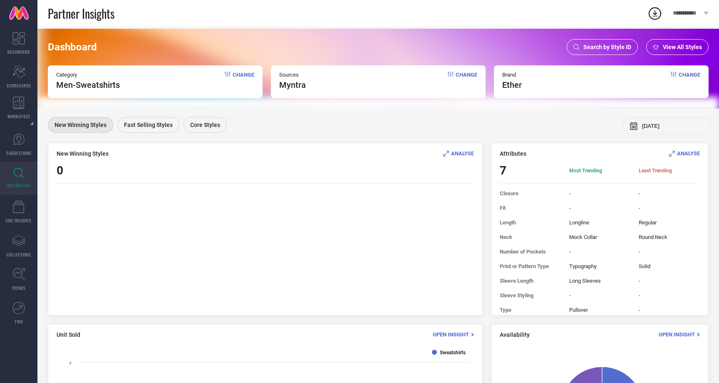
click at [608, 45] on span "Search by Style ID" at bounding box center [607, 47] width 48 height 7
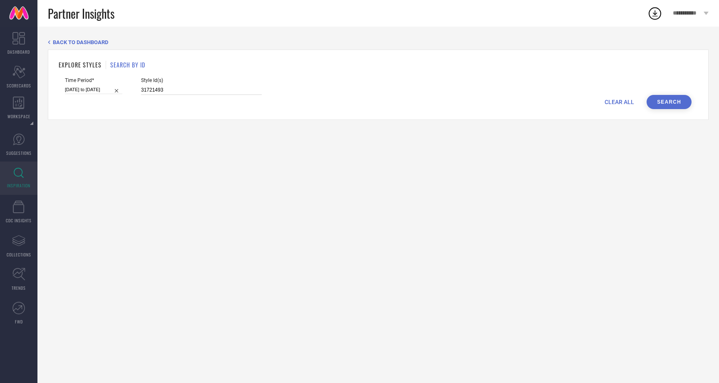
click at [173, 93] on input "31721493" at bounding box center [201, 90] width 121 height 10
paste input "3695001"
type input "33695001"
click at [77, 89] on input "01-05-2025 to 31-07-2025" at bounding box center [93, 89] width 57 height 9
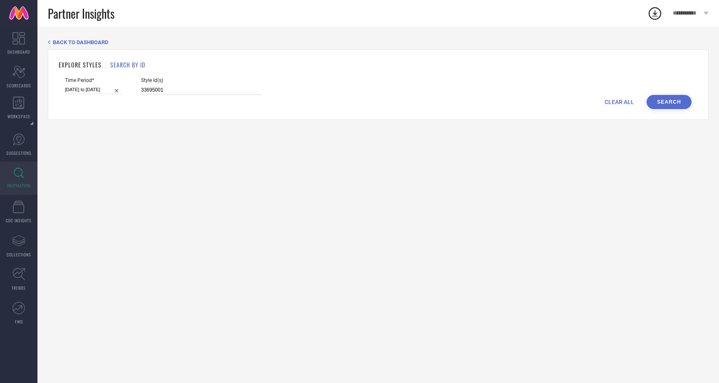
select select "4"
select select "2025"
select select "5"
select select "2025"
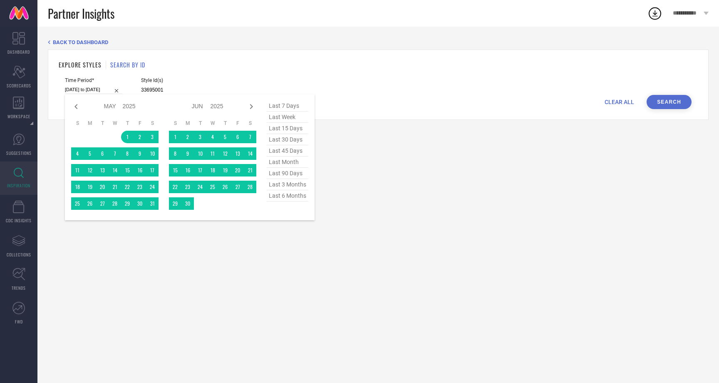
type input "33695001"
click at [297, 137] on span "last 30 days" at bounding box center [288, 139] width 42 height 11
type input "28-08-2025 to 26-09-2025"
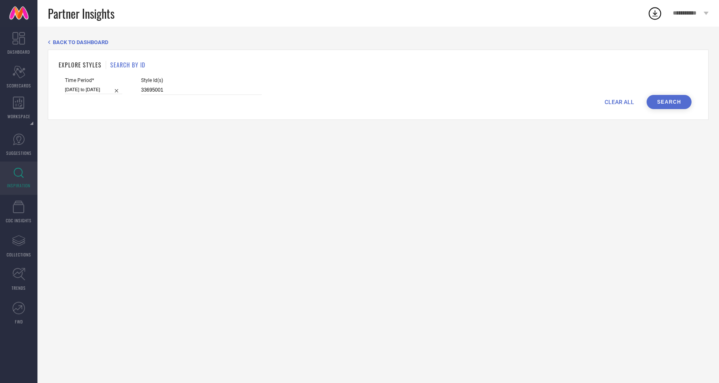
click at [672, 99] on button "Search" at bounding box center [668, 102] width 45 height 14
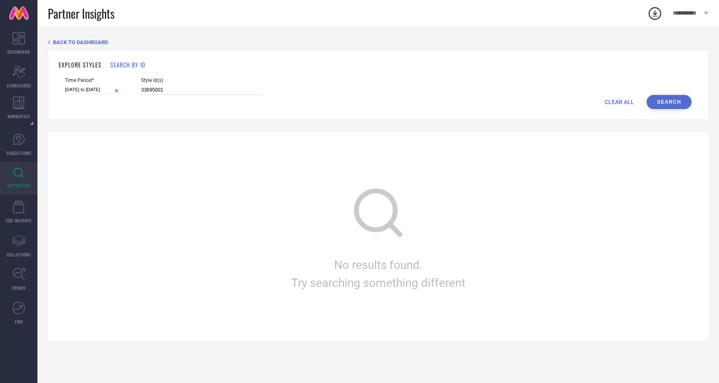
click at [155, 89] on input "33695001" at bounding box center [201, 90] width 121 height 10
click at [89, 62] on h1 "EXPLORE STYLES" at bounding box center [80, 64] width 43 height 9
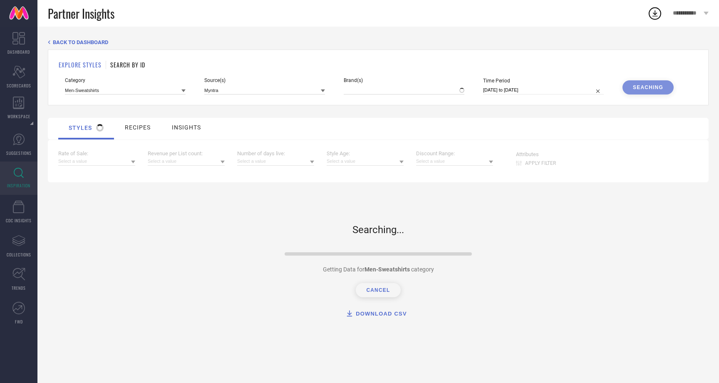
type input "ETHER"
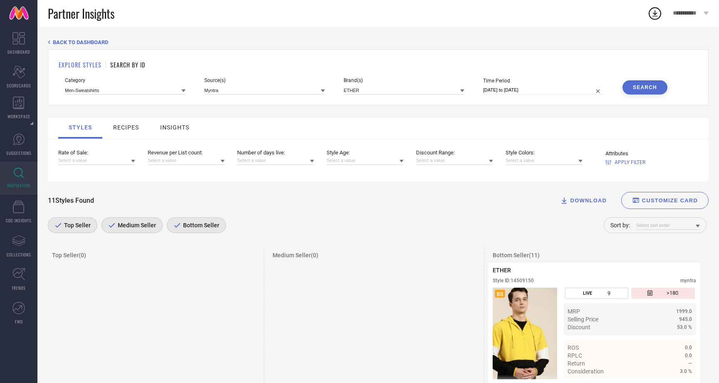
click at [573, 90] on input "30-08-2025 to 26-09-2025" at bounding box center [543, 90] width 121 height 9
select select "7"
select select "2025"
select select "8"
select select "2025"
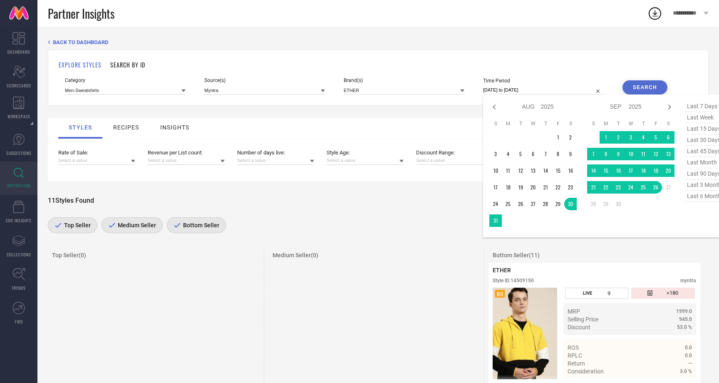
click at [708, 131] on span "last 15 days" at bounding box center [706, 128] width 42 height 11
type input "12-09-2025 to 26-09-2025"
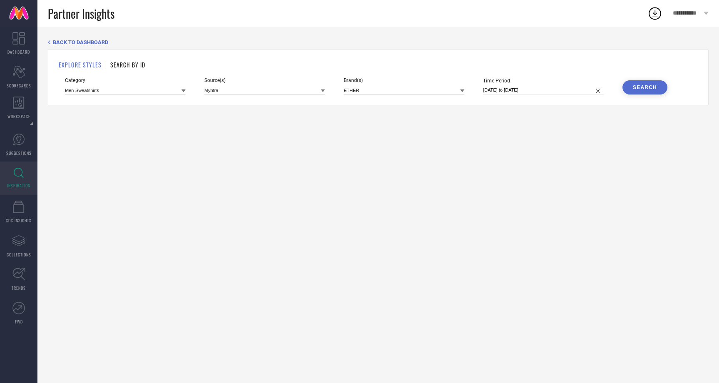
click at [645, 89] on div "Search" at bounding box center [645, 87] width 24 height 6
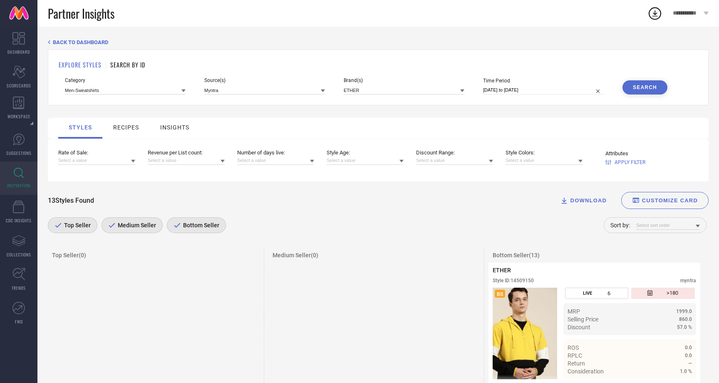
click at [643, 92] on button "Search" at bounding box center [644, 87] width 45 height 14
click at [660, 228] on input at bounding box center [668, 225] width 64 height 9
click at [668, 262] on div "Number of days live" at bounding box center [668, 265] width 64 height 14
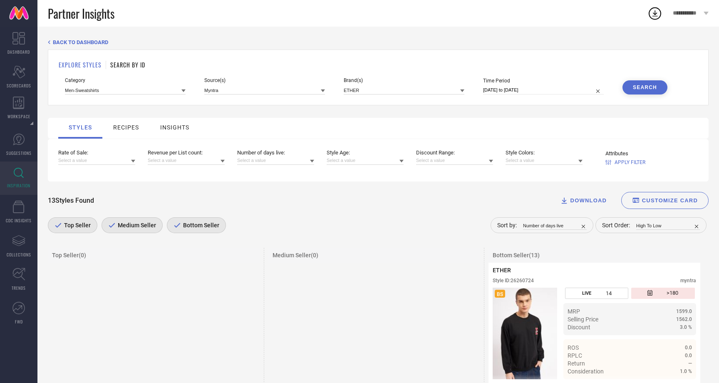
click at [660, 219] on div "Sort Order: High To Low" at bounding box center [650, 225] width 111 height 16
click at [670, 227] on input at bounding box center [668, 225] width 64 height 9
click at [696, 227] on icon at bounding box center [696, 226] width 3 height 3
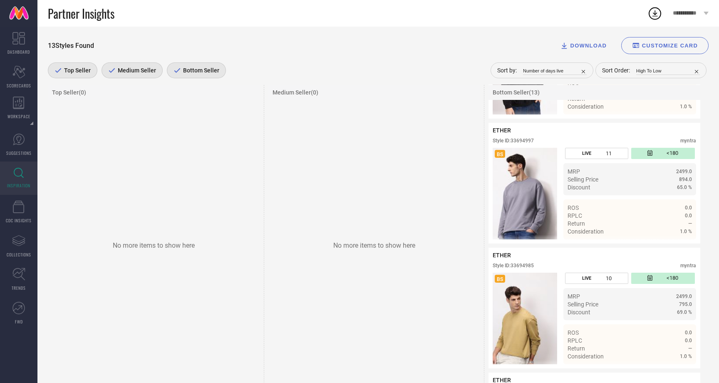
scroll to position [265, 0]
click at [671, 234] on icon at bounding box center [668, 231] width 6 height 6
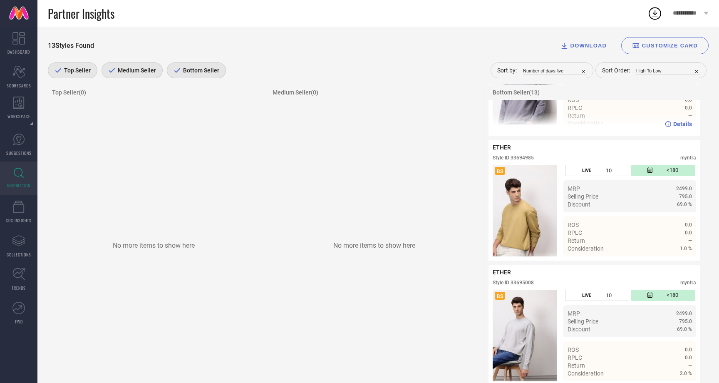
scroll to position [376, 0]
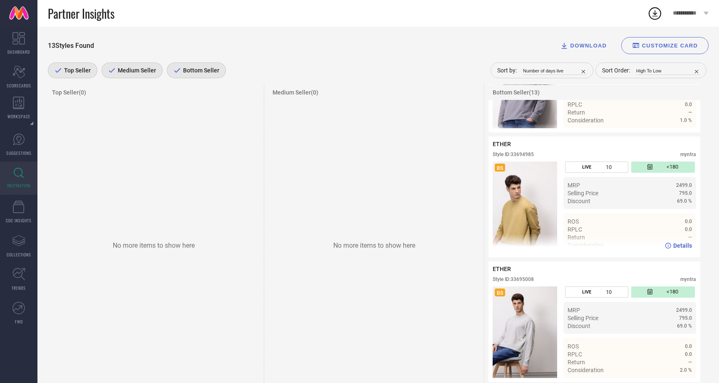
click at [670, 247] on icon at bounding box center [668, 246] width 6 height 6
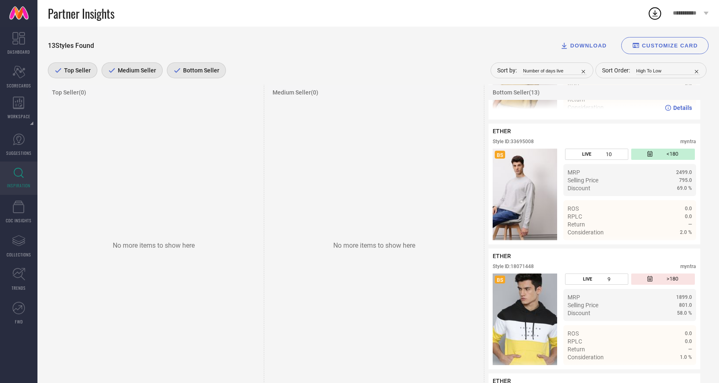
scroll to position [515, 0]
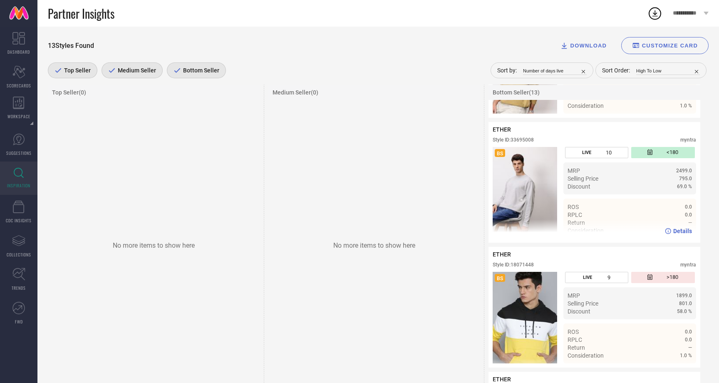
click at [670, 233] on icon at bounding box center [668, 231] width 6 height 6
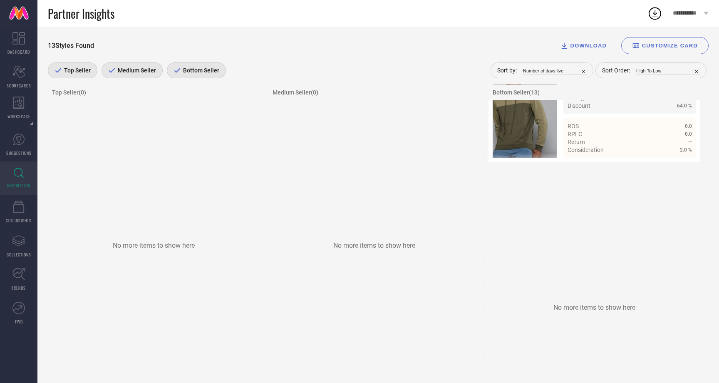
scroll to position [1602, 0]
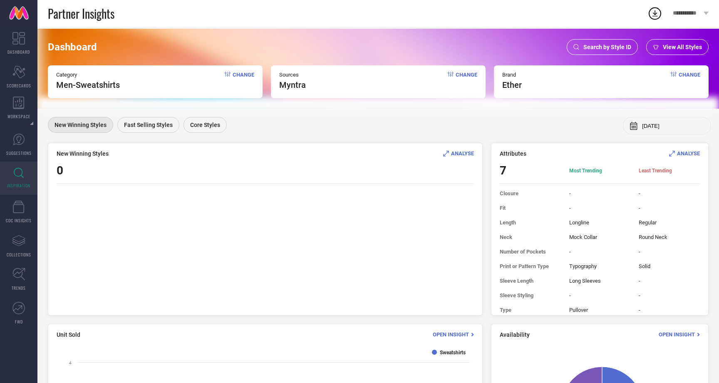
click at [676, 46] on span "View All Styles" at bounding box center [682, 47] width 39 height 7
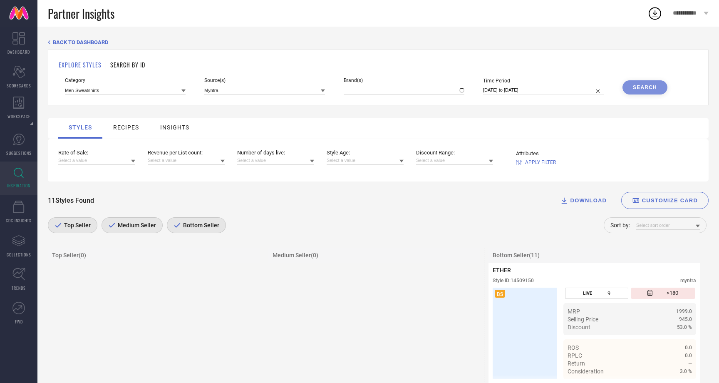
type input "ETHER"
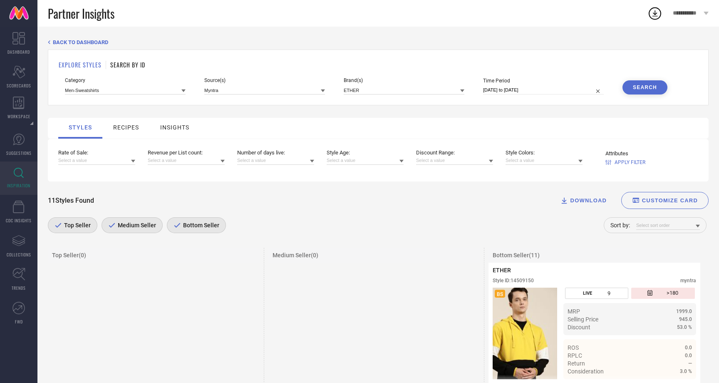
click at [186, 90] on div "Category Men-Sweatshirts Source(s) Myntra Brand(s) ETHER Time Period 30-08-2025…" at bounding box center [378, 85] width 626 height 17
click at [182, 91] on icon at bounding box center [183, 91] width 4 height 4
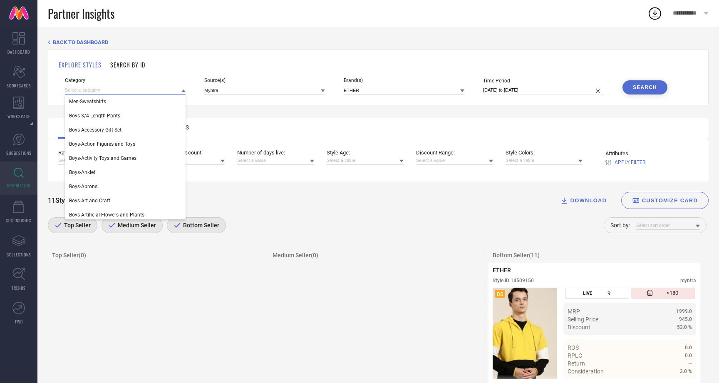
click at [128, 87] on input at bounding box center [125, 90] width 121 height 9
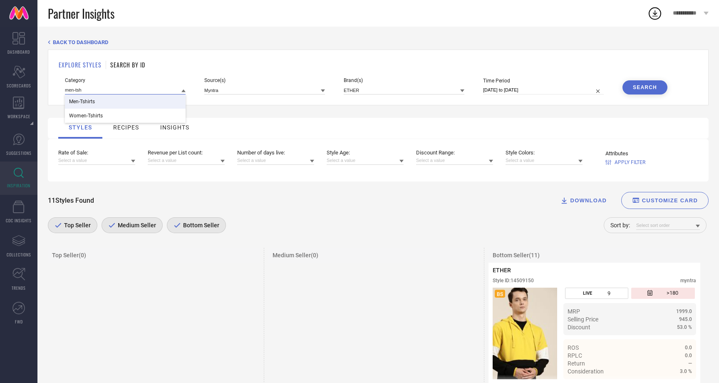
type input "men-tsh"
click at [96, 104] on div "Men-Tshirts" at bounding box center [125, 101] width 121 height 14
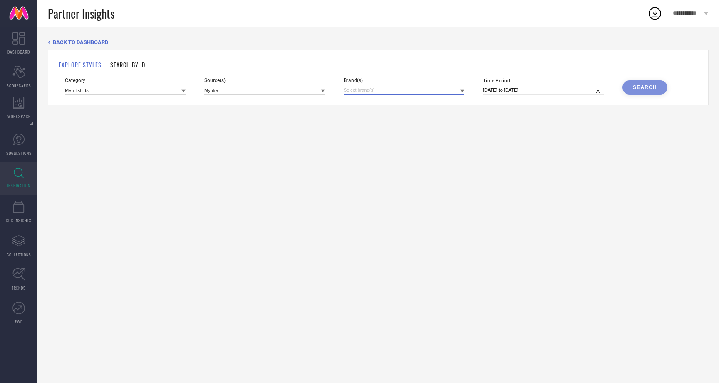
click at [428, 87] on input at bounding box center [404, 90] width 121 height 9
type input "eth"
click at [365, 117] on span "ETHER" at bounding box center [370, 118] width 15 height 6
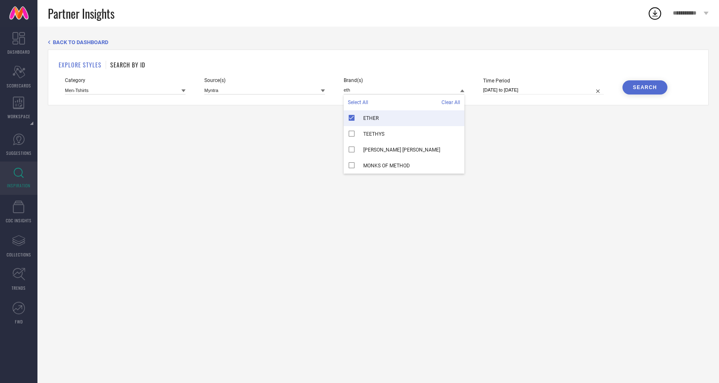
click at [533, 92] on input "30-08-2025 to 26-09-2025" at bounding box center [543, 90] width 121 height 9
select select "7"
select select "2025"
select select "8"
select select "2025"
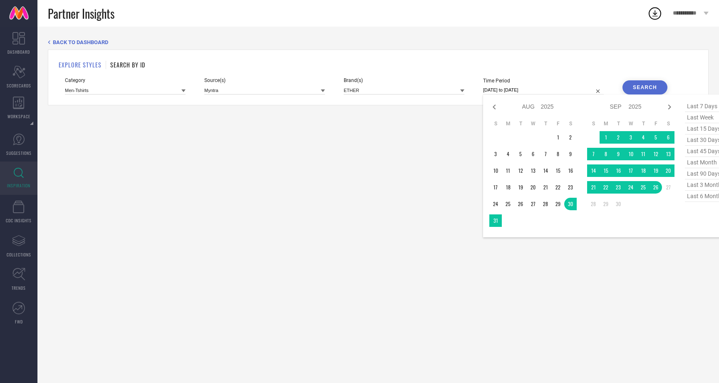
click at [710, 140] on span "last 30 days" at bounding box center [706, 139] width 42 height 11
type input "28-08-2025 to 26-09-2025"
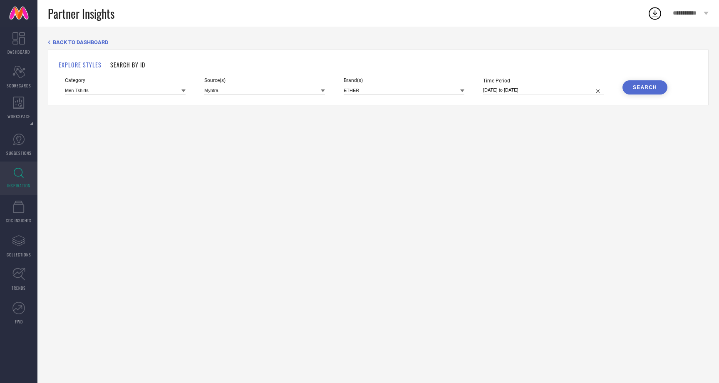
click at [656, 89] on div "Search" at bounding box center [645, 87] width 24 height 6
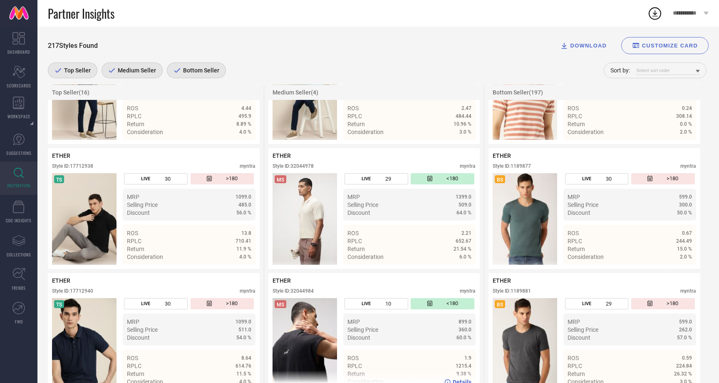
scroll to position [232, 0]
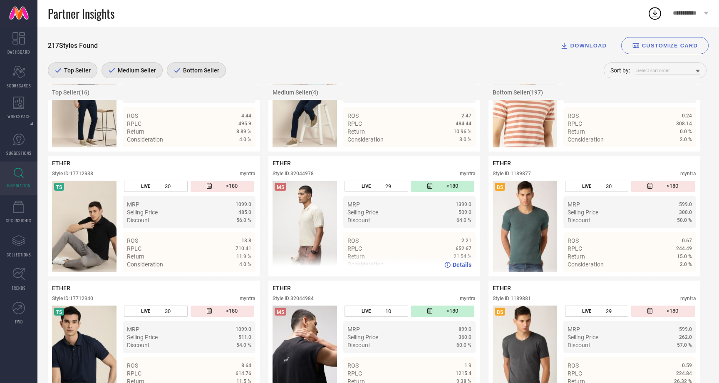
click at [452, 268] on div "Details" at bounding box center [457, 264] width 27 height 7
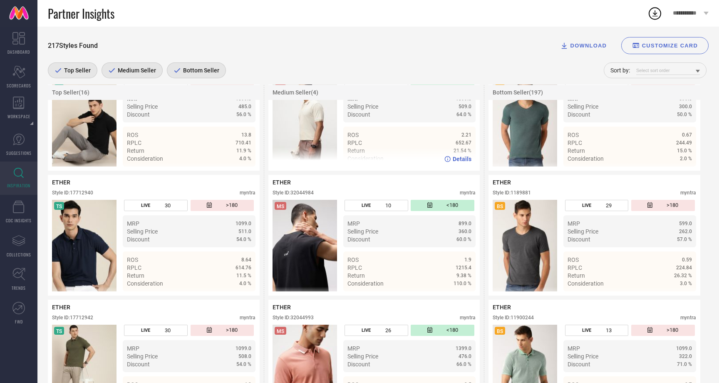
scroll to position [341, 0]
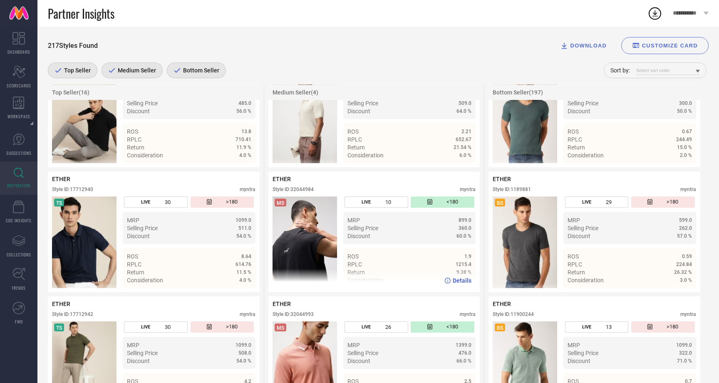
click at [458, 284] on span "Details" at bounding box center [462, 280] width 19 height 7
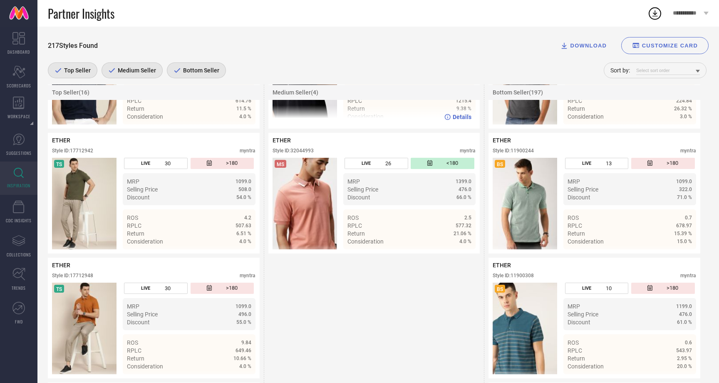
scroll to position [510, 0]
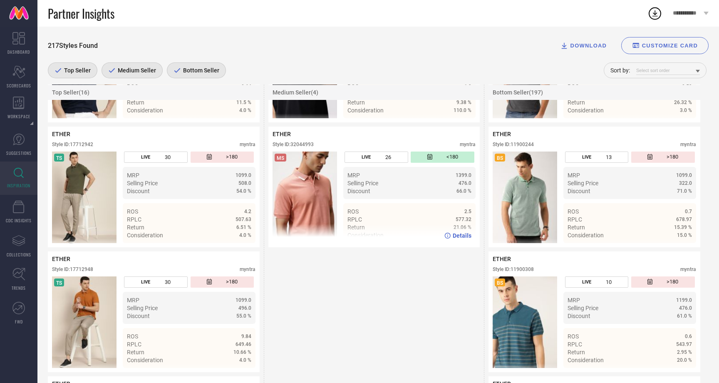
click at [448, 238] on icon at bounding box center [447, 236] width 6 height 6
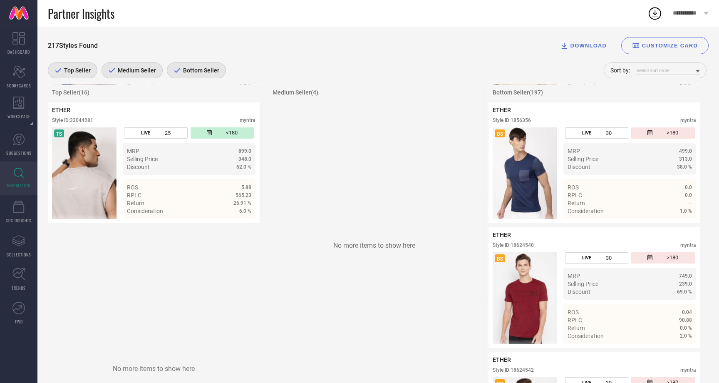
scroll to position [2026, 0]
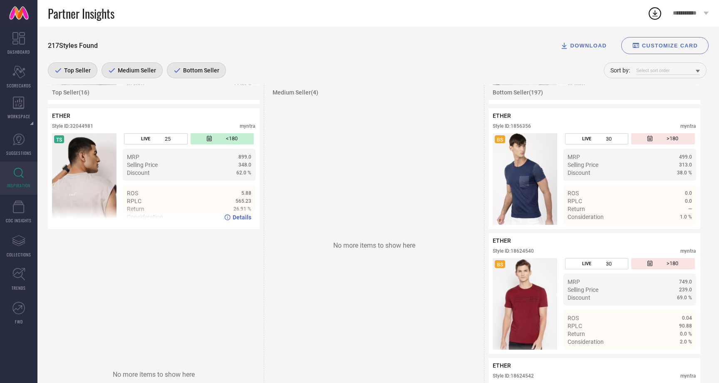
click at [230, 220] on div "Details" at bounding box center [237, 217] width 27 height 7
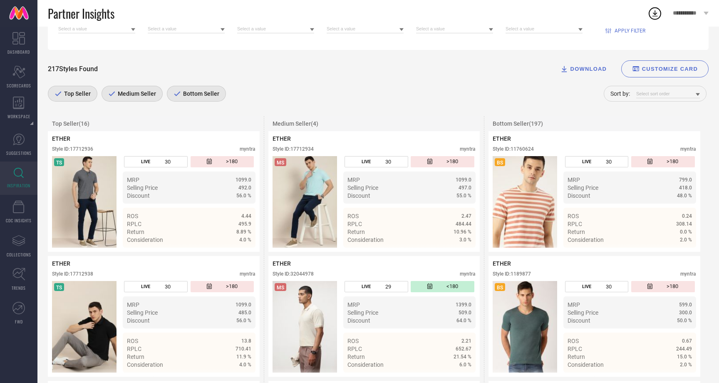
scroll to position [0, 0]
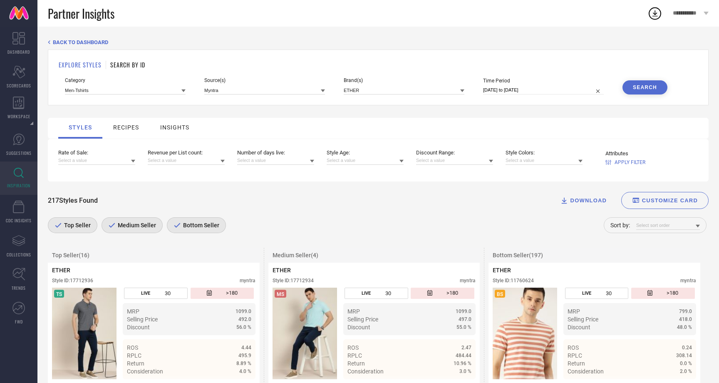
click at [654, 196] on button "CUSTOMIZE CARD" at bounding box center [664, 200] width 87 height 17
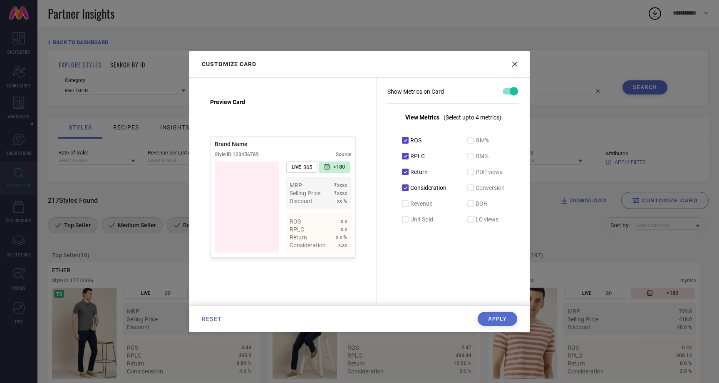
scroll to position [6, 0]
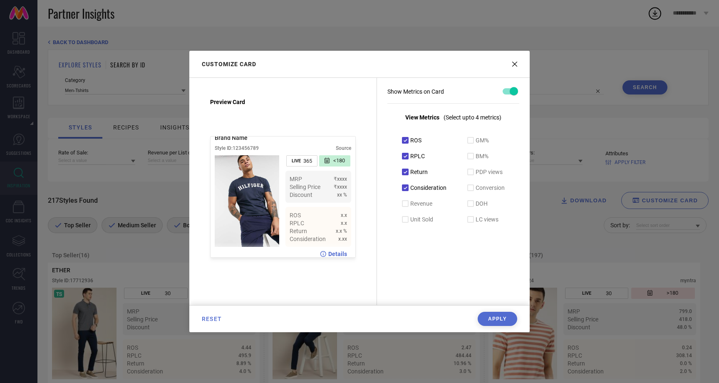
click at [512, 62] on icon at bounding box center [514, 64] width 5 height 5
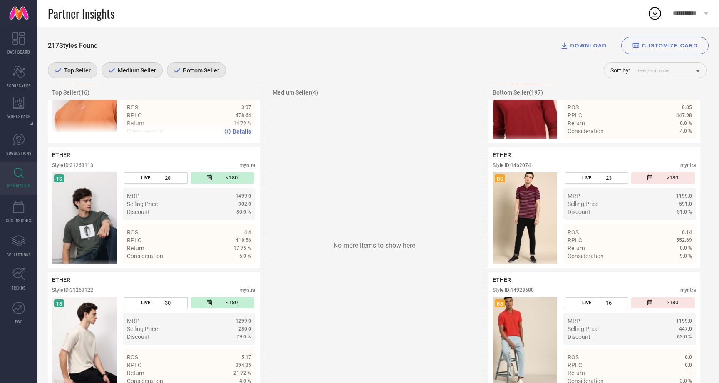
scroll to position [1613, 0]
